Goal: Transaction & Acquisition: Purchase product/service

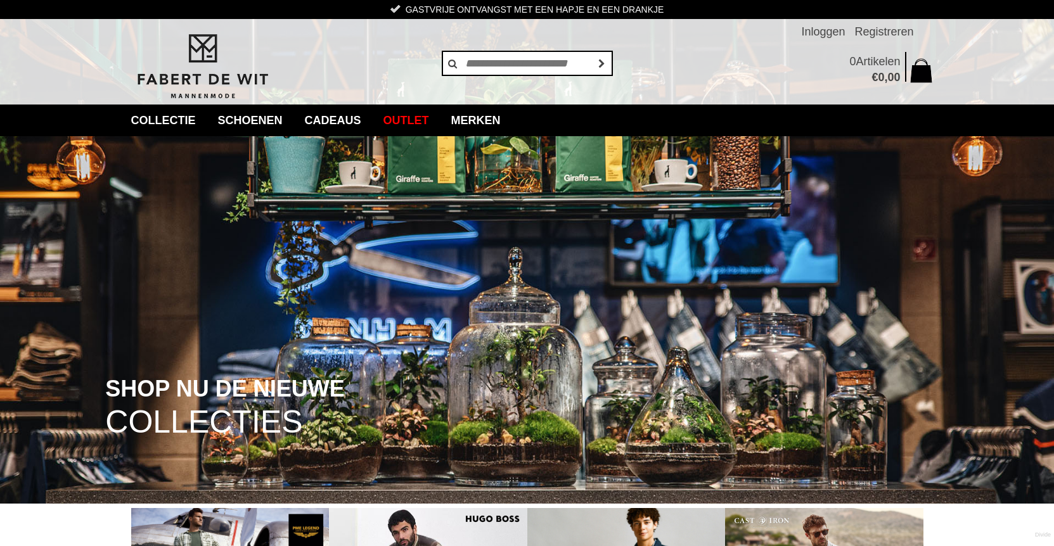
click at [195, 401] on span "SHOP NU DE NIEUWE" at bounding box center [224, 389] width 239 height 24
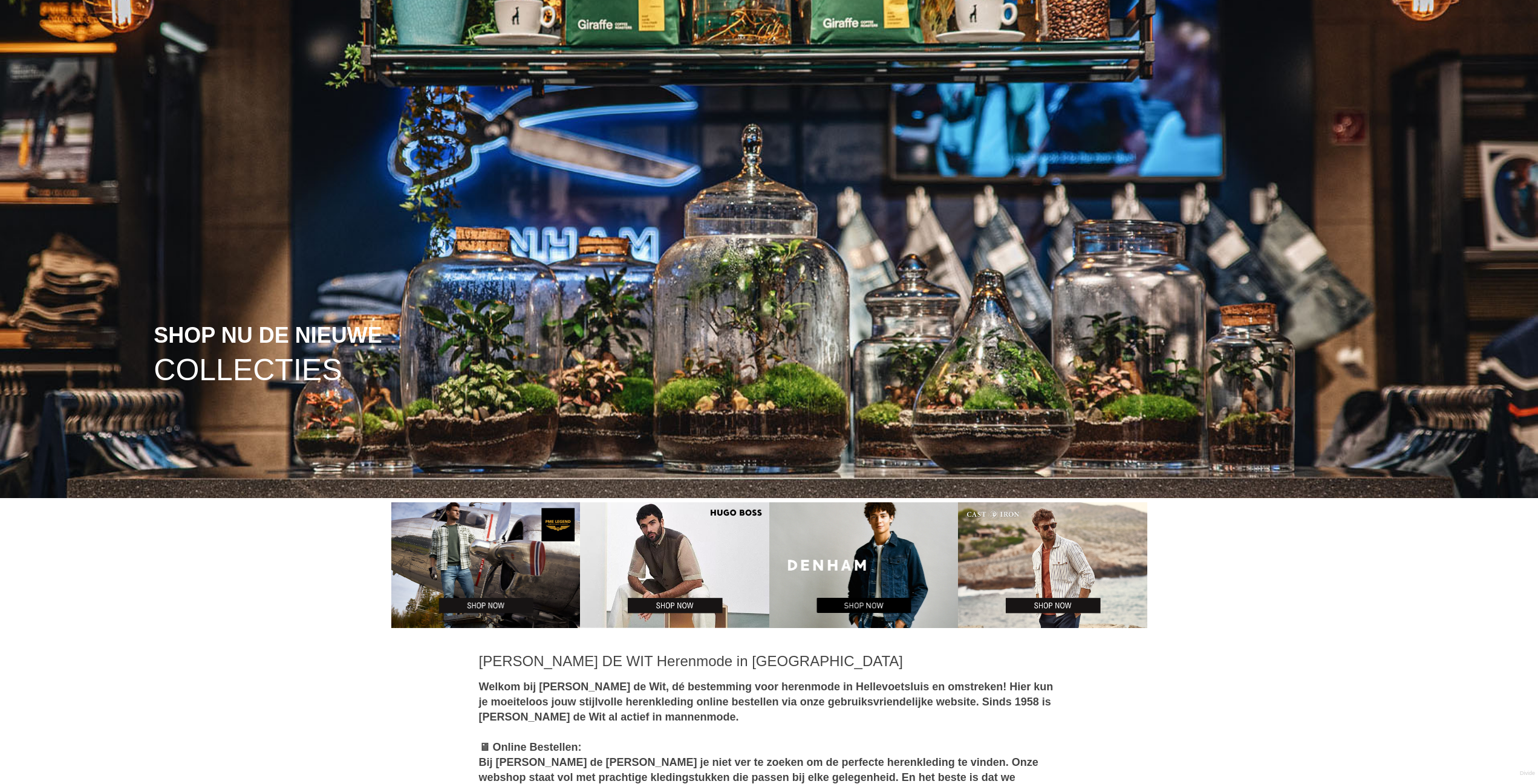
scroll to position [362, 0]
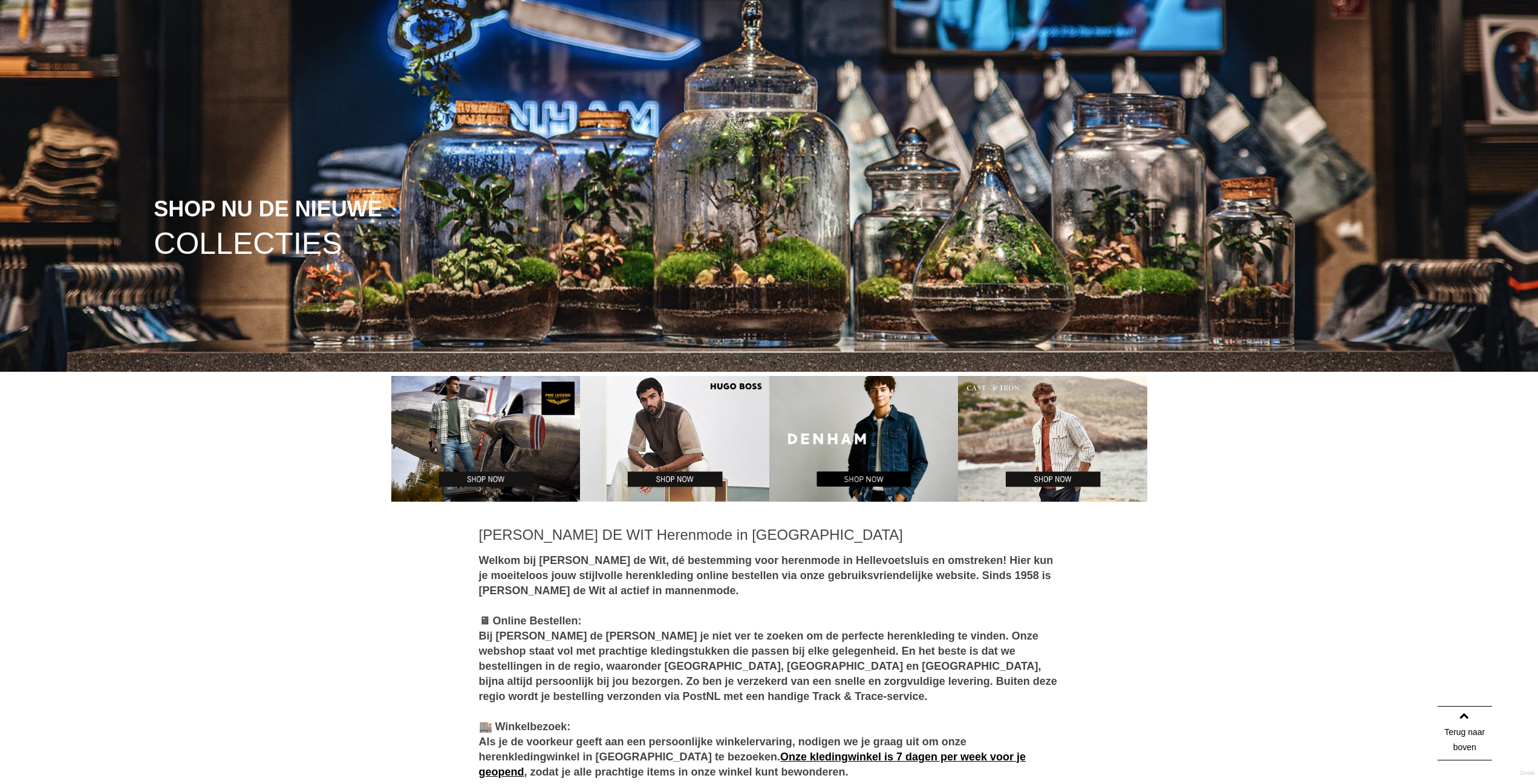
click at [254, 173] on img at bounding box center [769, 5] width 1538 height 734
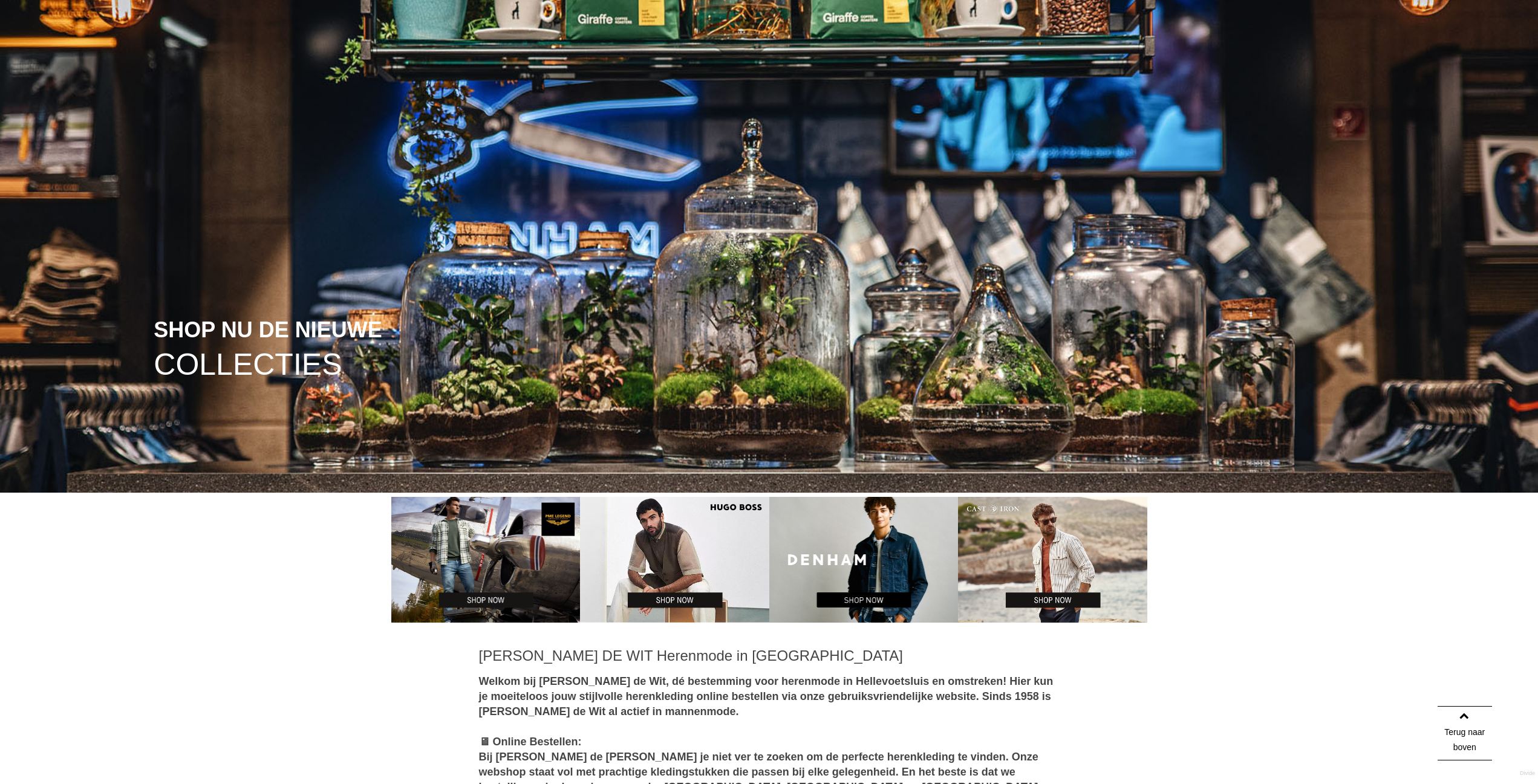
scroll to position [132, 0]
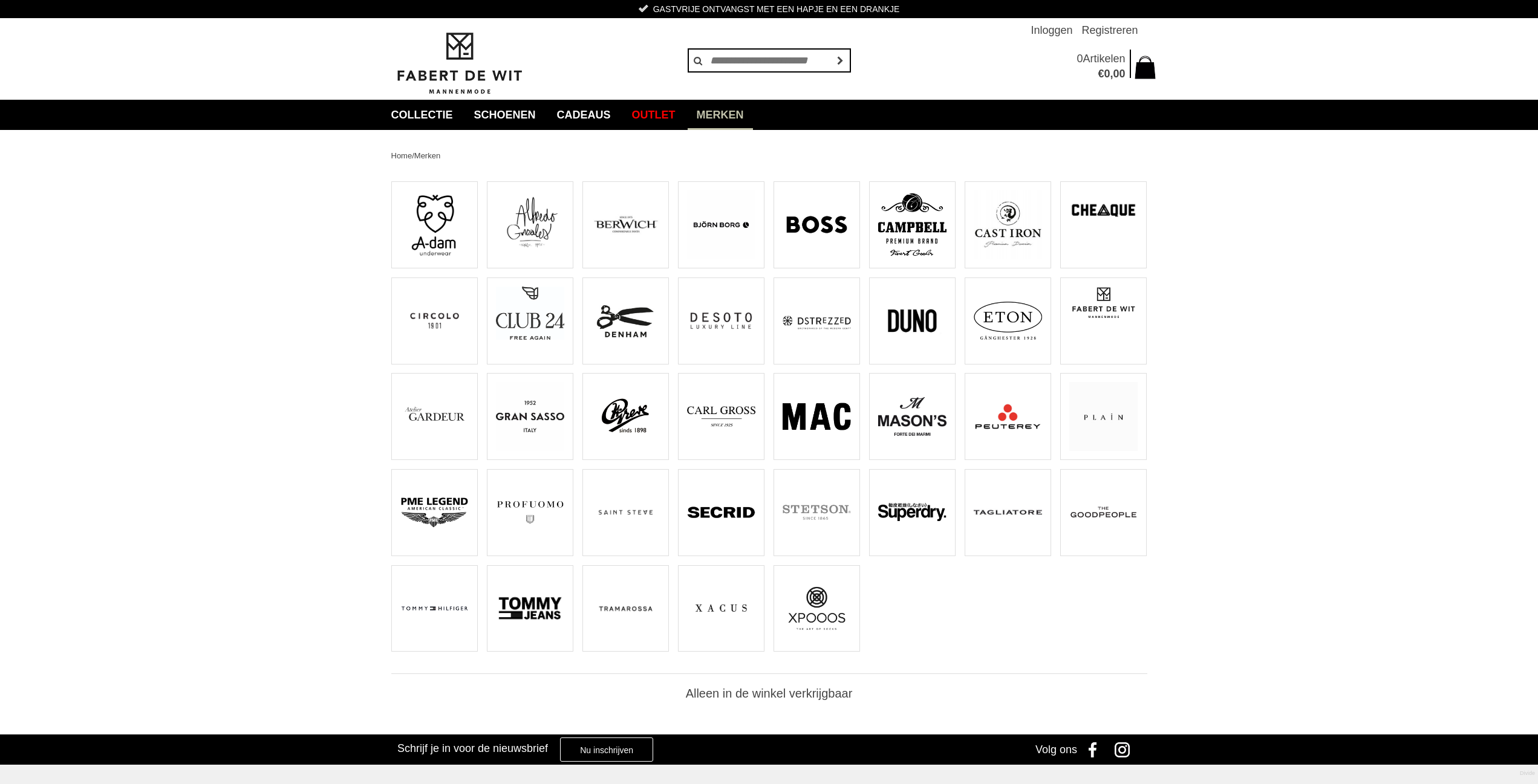
click at [521, 516] on img at bounding box center [530, 512] width 69 height 69
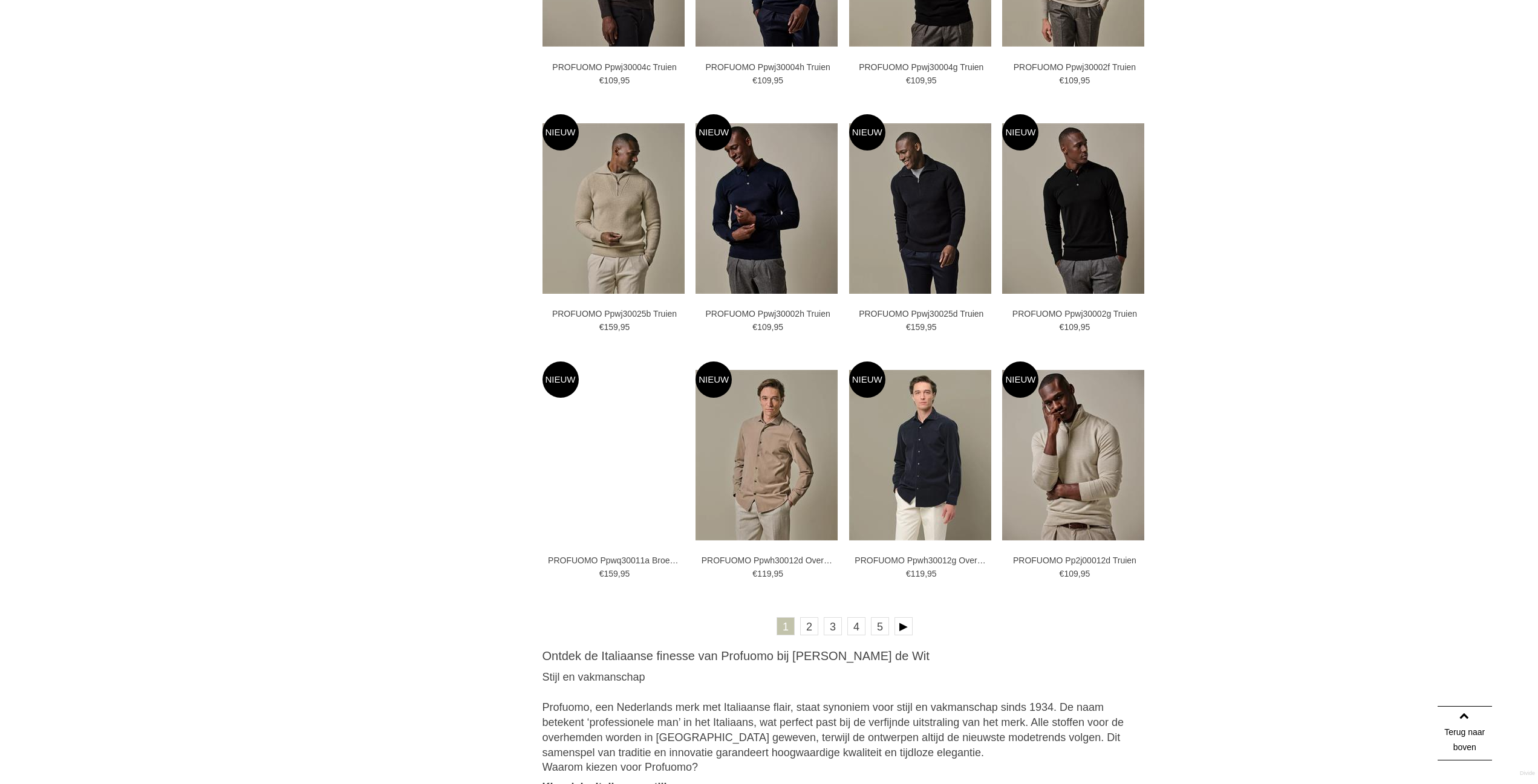
scroll to position [1995, 0]
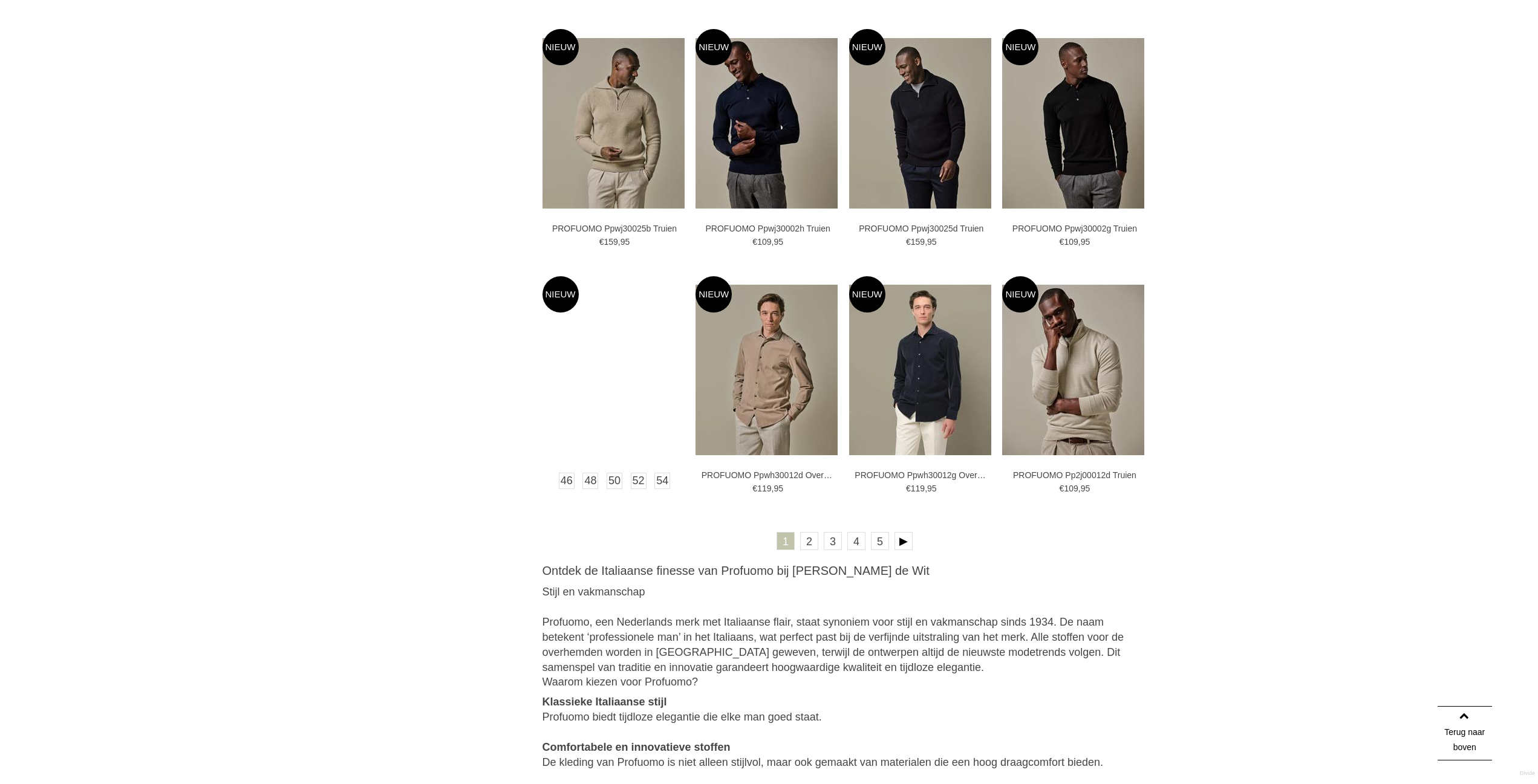
click at [627, 410] on link at bounding box center [614, 370] width 144 height 188
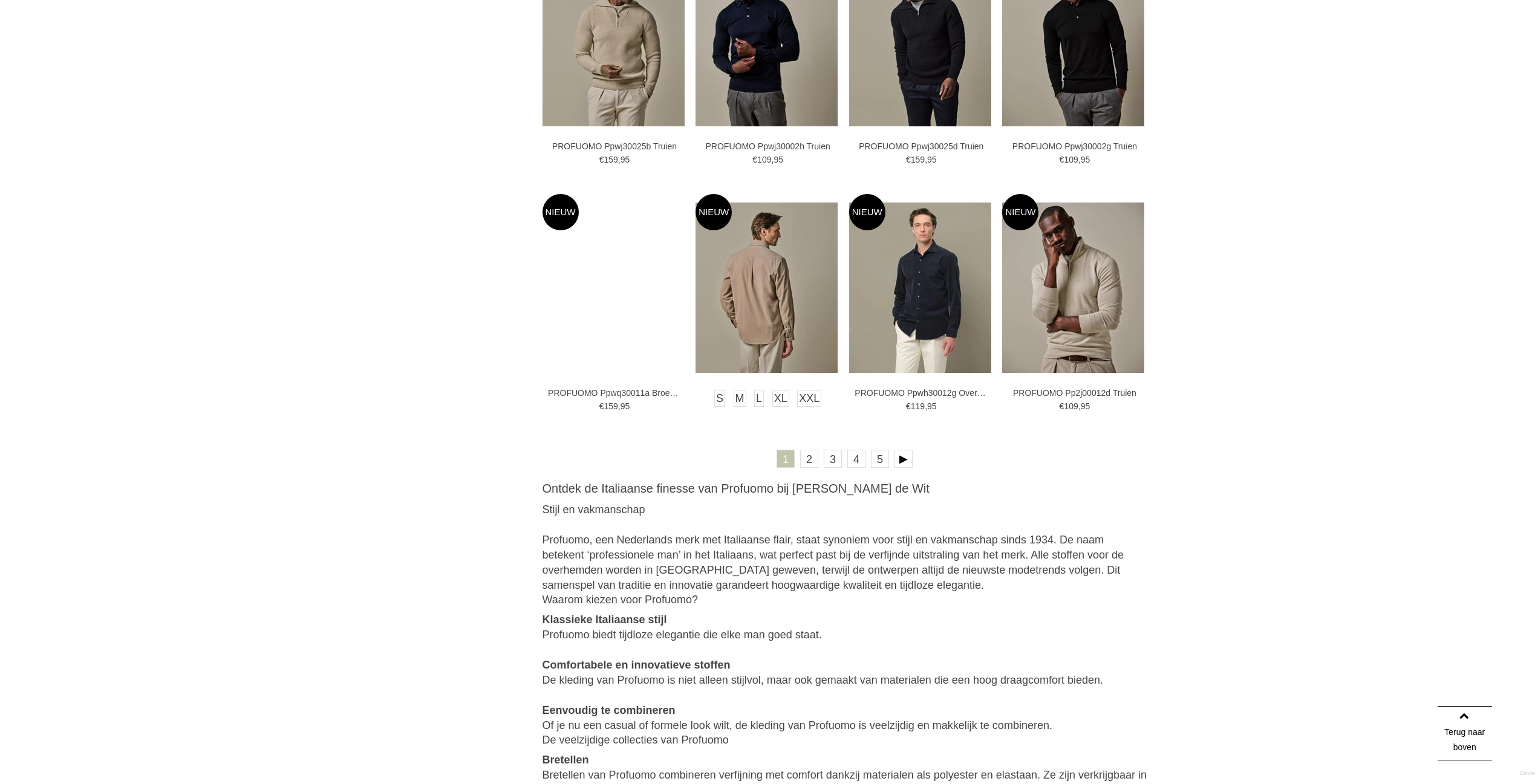
scroll to position [2055, 0]
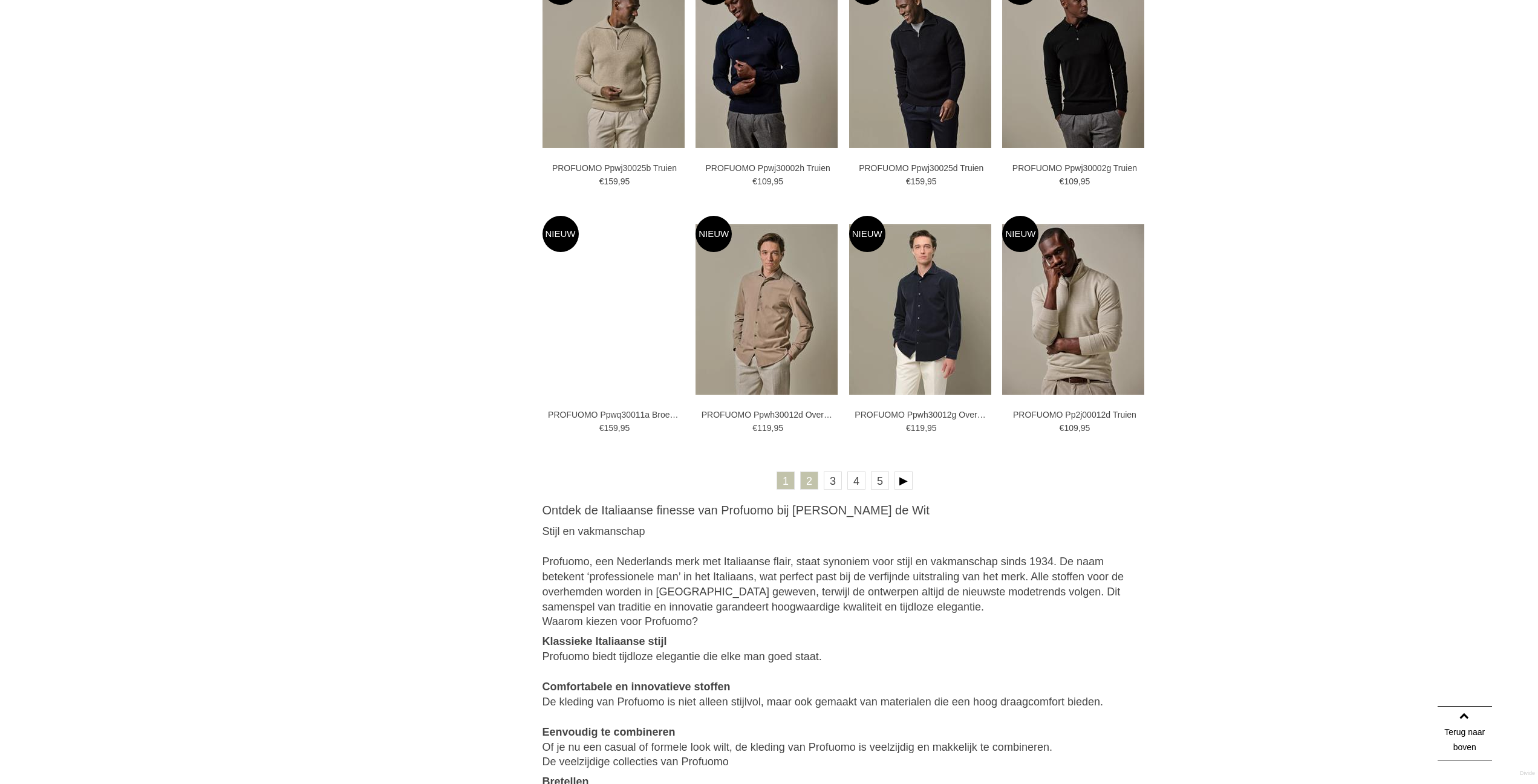
click at [813, 478] on link "2" at bounding box center [809, 480] width 18 height 18
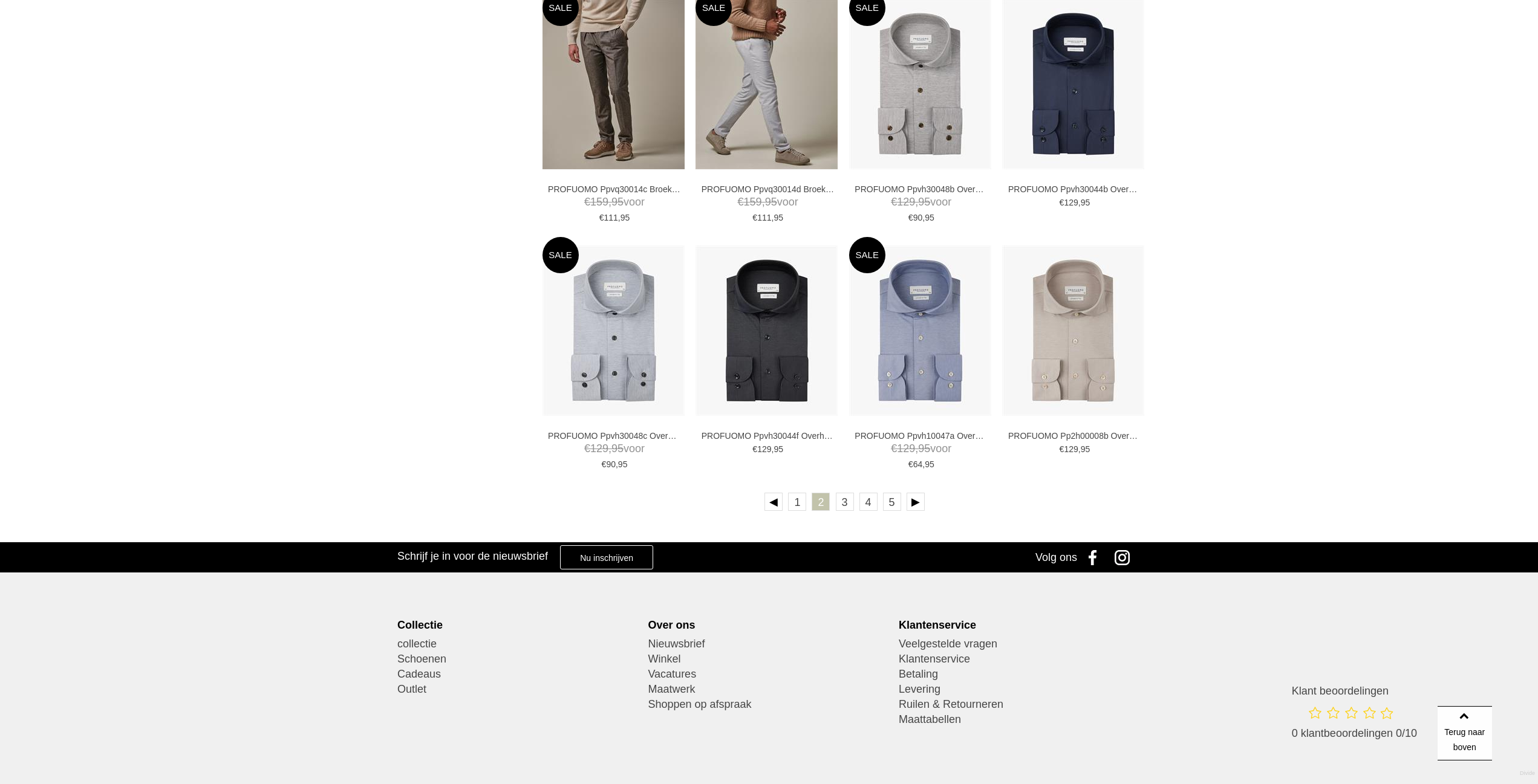
scroll to position [2125, 0]
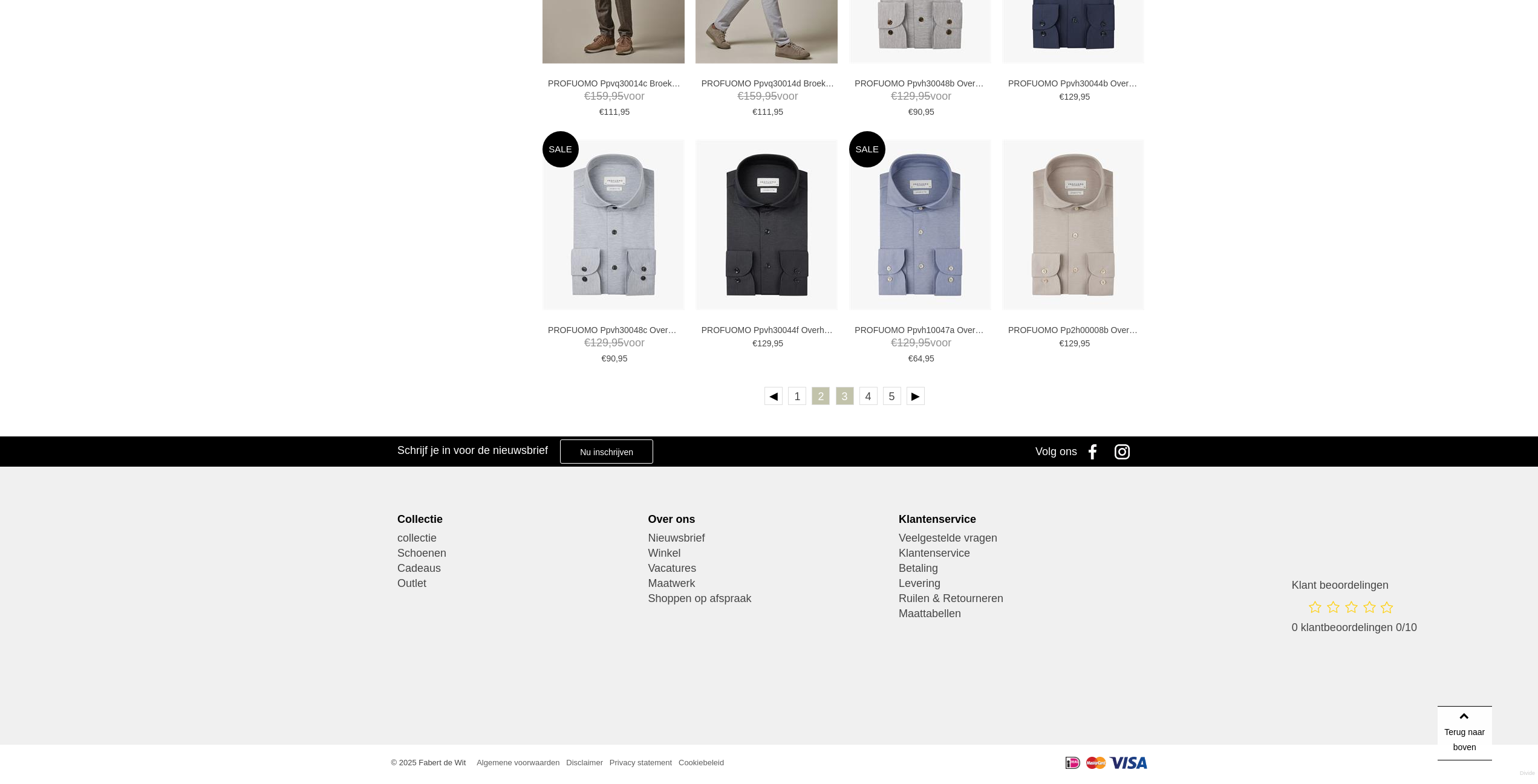
click at [842, 400] on link "3" at bounding box center [844, 396] width 18 height 18
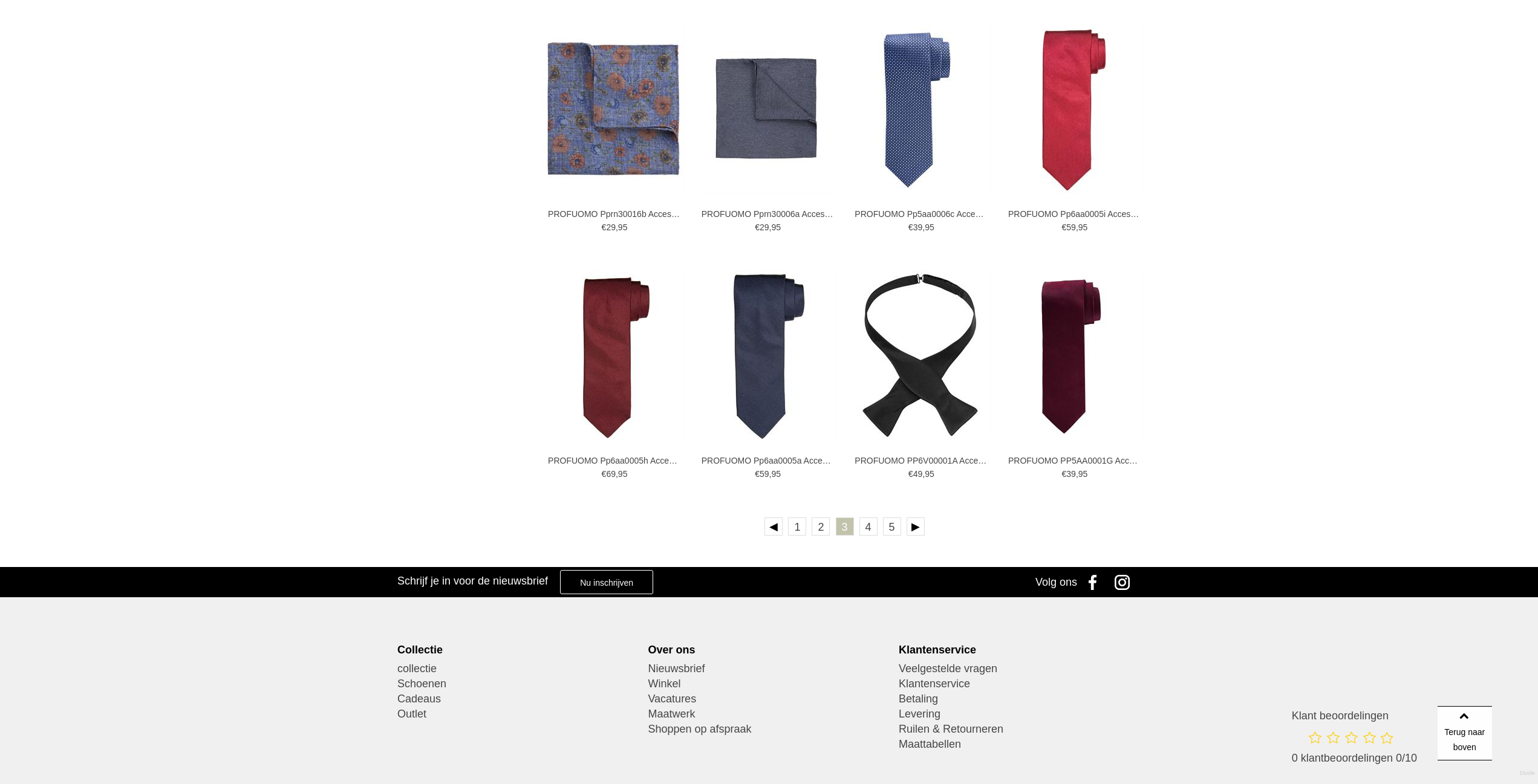
scroll to position [2115, 0]
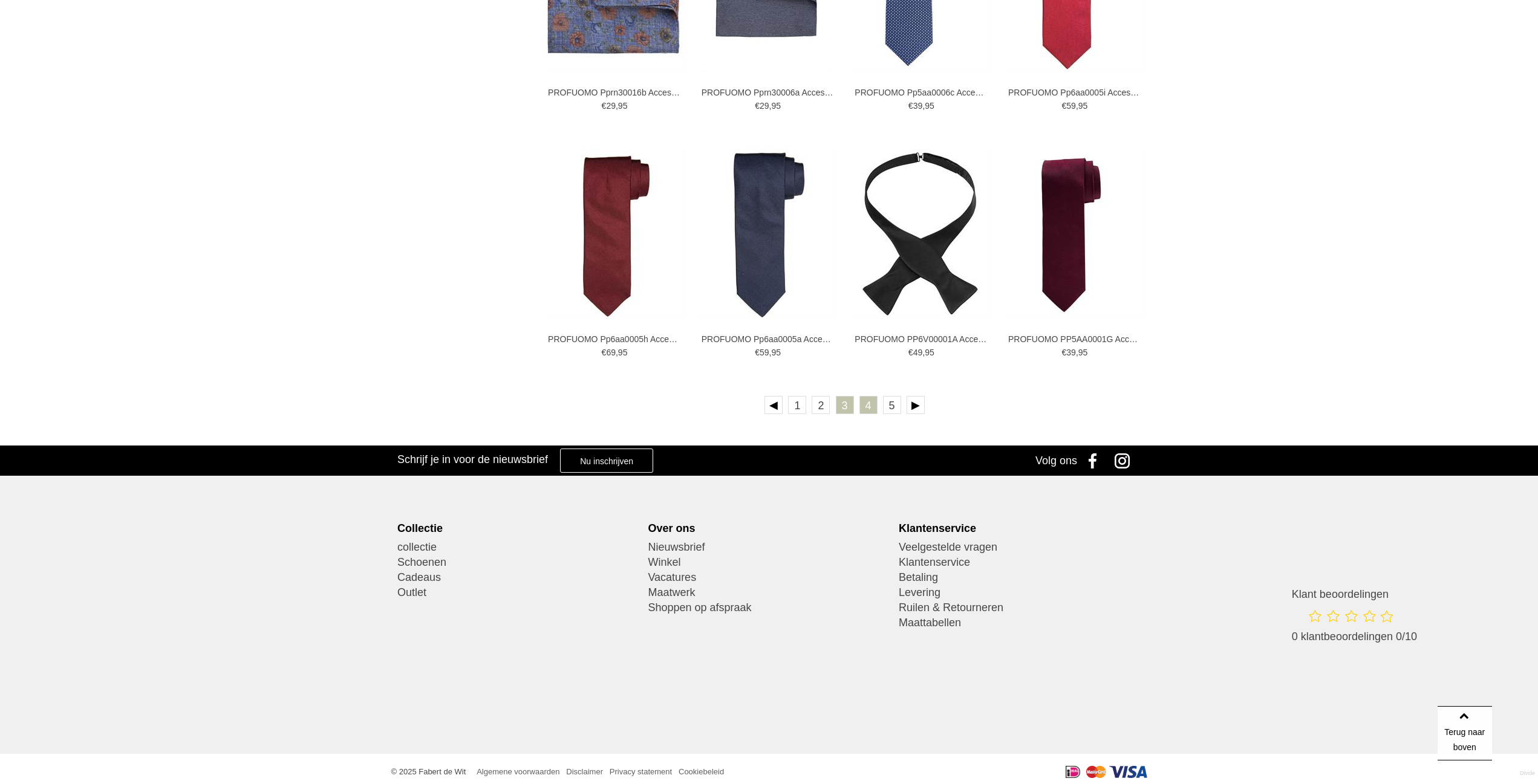
click at [869, 410] on link "4" at bounding box center [868, 404] width 18 height 18
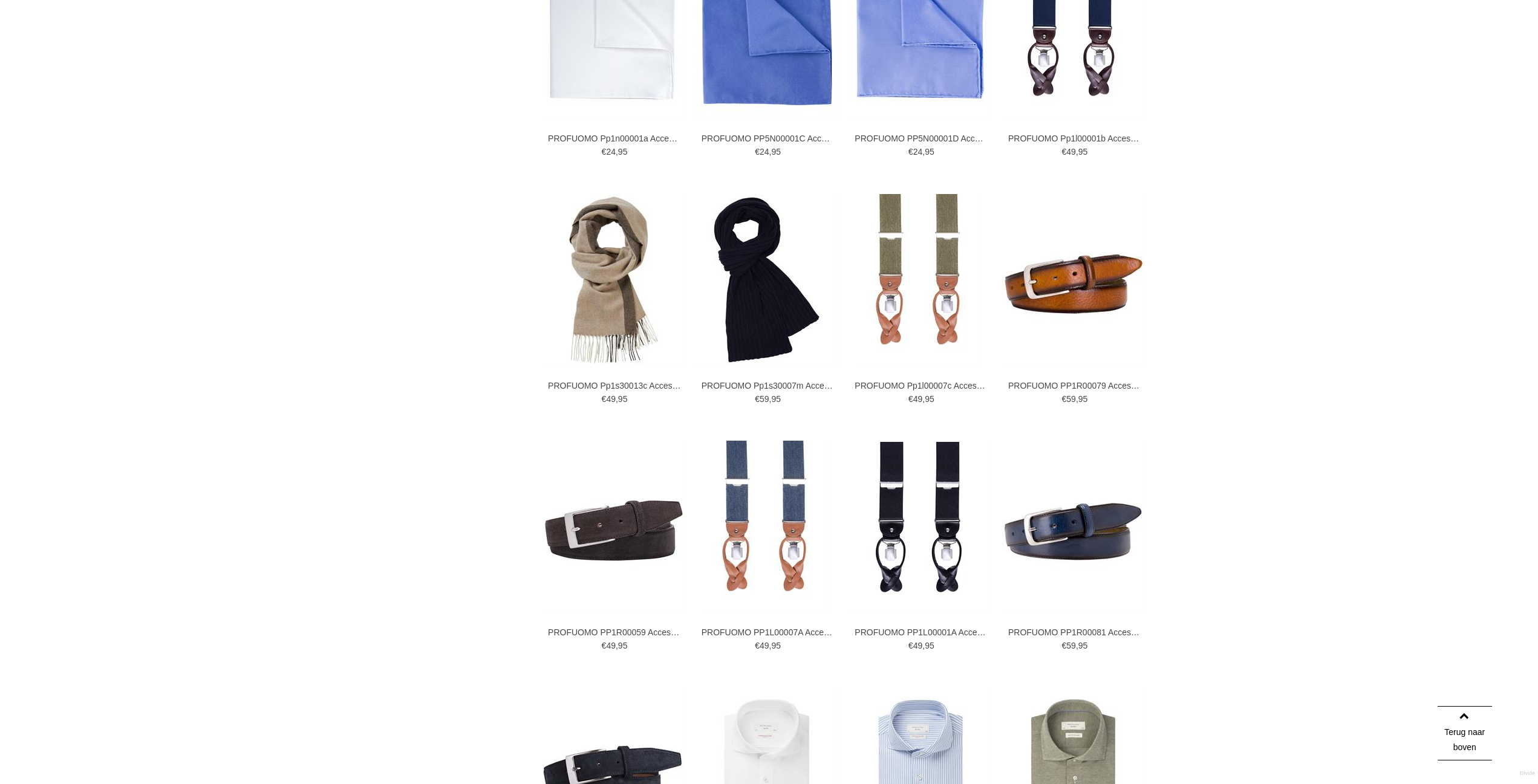
scroll to position [1813, 0]
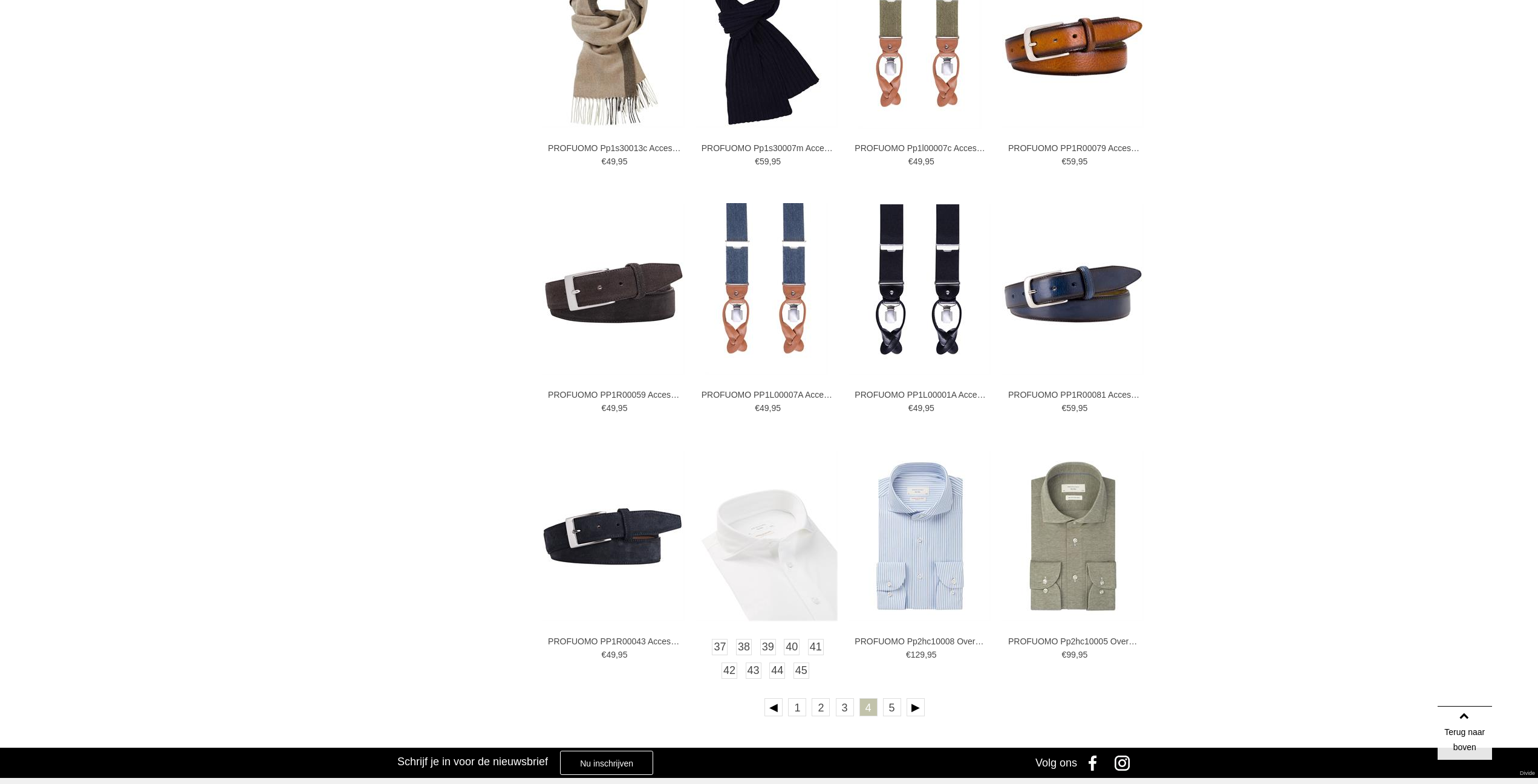
click at [780, 588] on img at bounding box center [766, 536] width 142 height 171
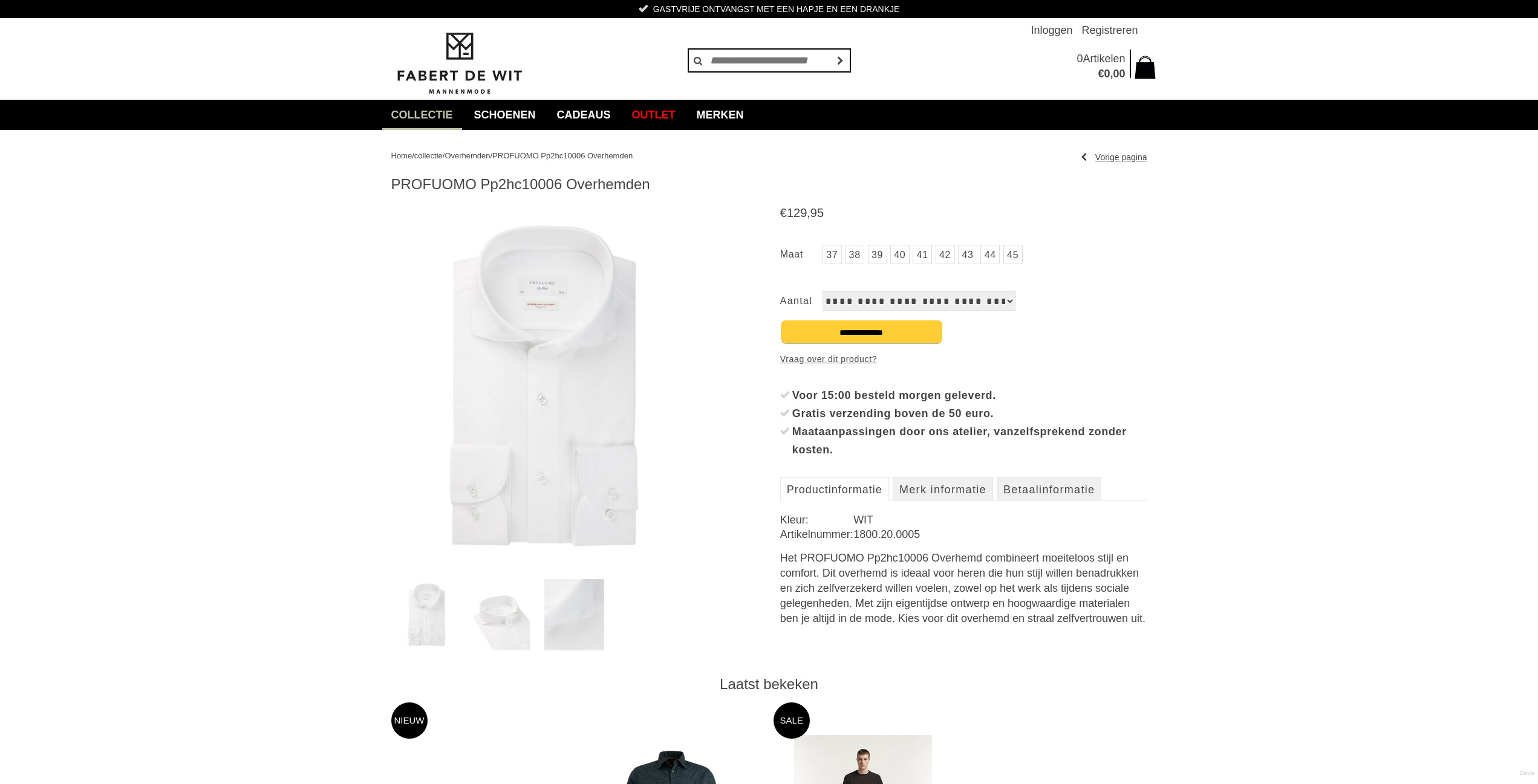
click at [921, 258] on link "41" at bounding box center [922, 255] width 19 height 19
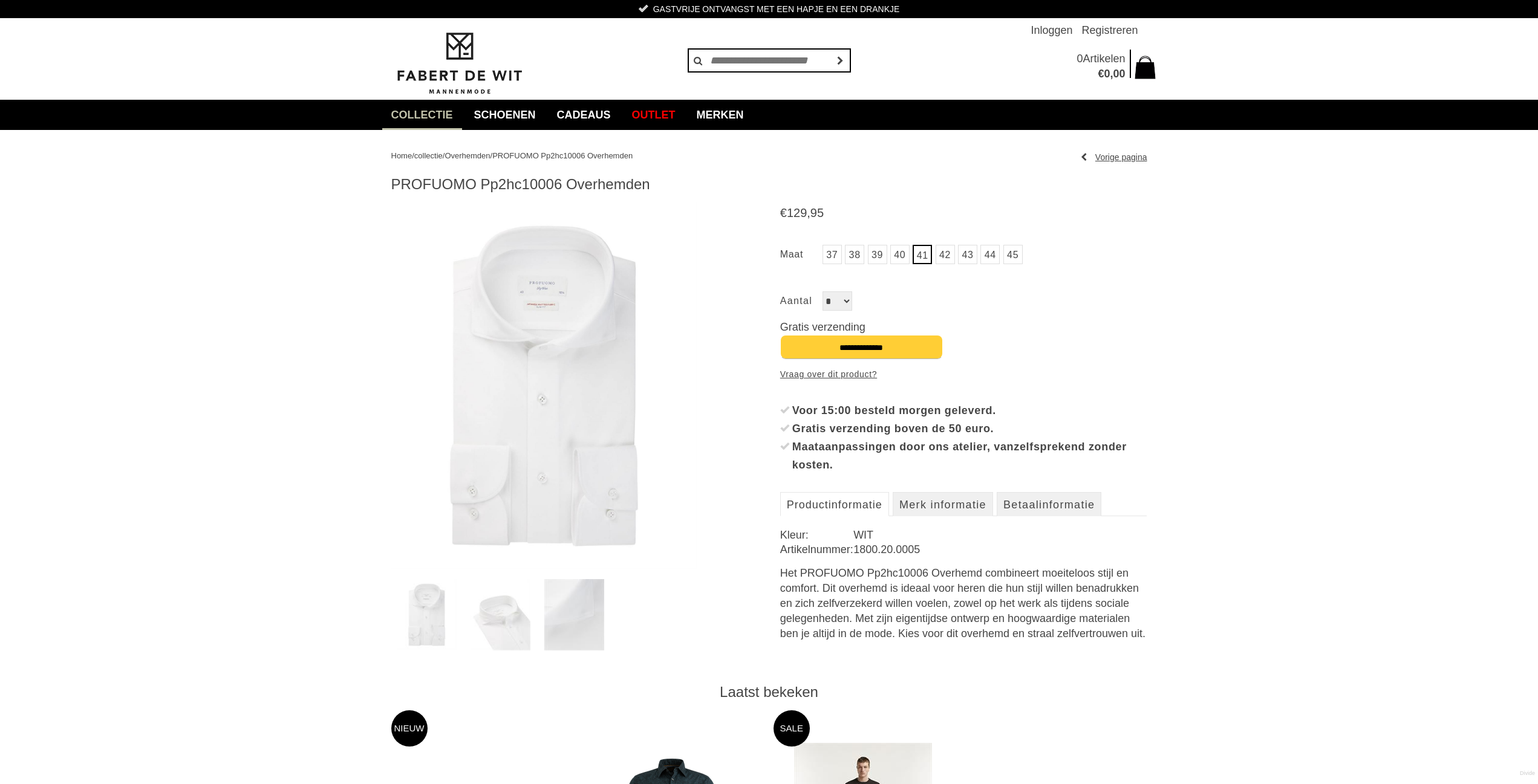
click at [837, 301] on select "*" at bounding box center [837, 300] width 30 height 19
